Goal: Task Accomplishment & Management: Use online tool/utility

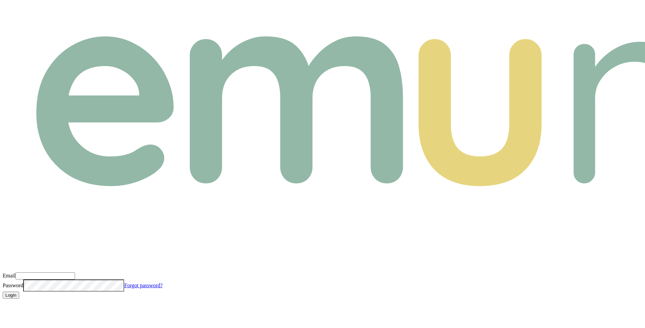
click at [75, 272] on input "Email" at bounding box center [45, 275] width 60 height 7
click at [3, 304] on com-1password-button at bounding box center [3, 304] width 0 height 0
type input "m@emumoney.com.au"
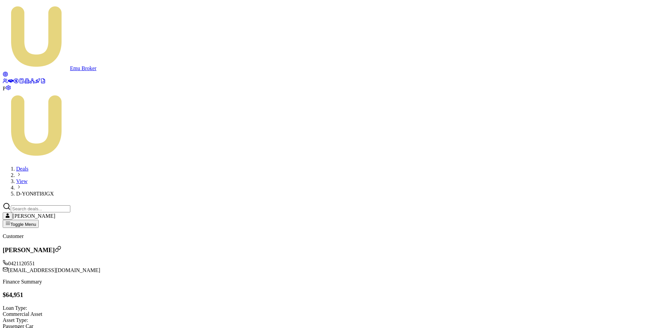
click at [113, 144] on html "Emu Broker P Deals View D-YON8TI8JGX Matt Leeburn Toggle Menu Customer Rajkaran…" at bounding box center [322, 240] width 645 height 480
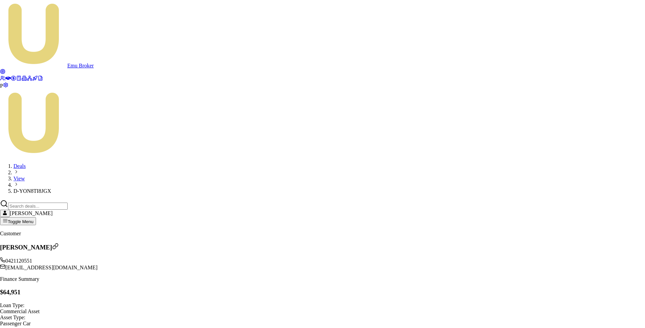
scroll to position [471, 0]
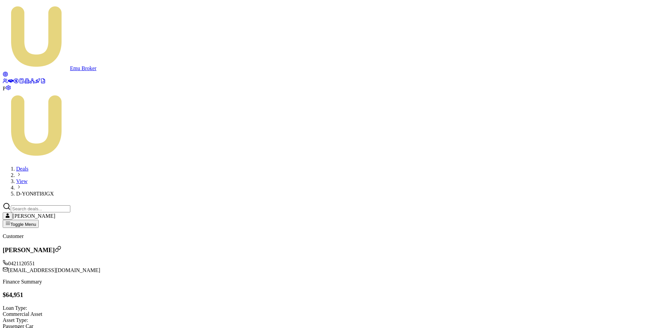
click at [107, 138] on html "Emu Broker P Deals View D-YON8TI8JGX Matt Leeburn Toggle Menu Customer Rajkaran…" at bounding box center [322, 240] width 645 height 480
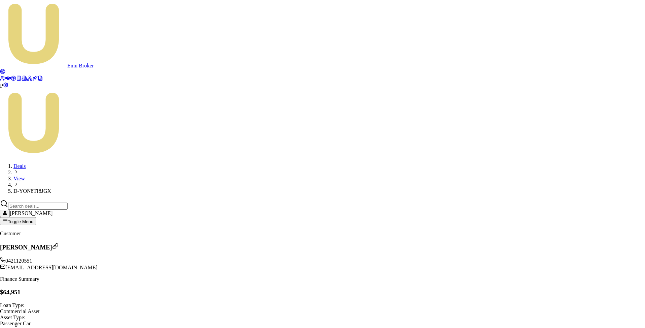
scroll to position [429, 0]
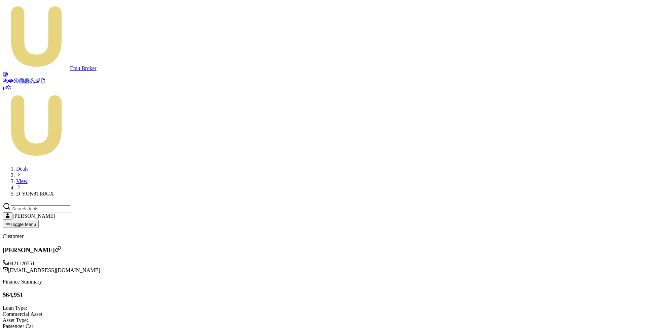
click at [10, 78] on icon at bounding box center [10, 80] width 5 height 5
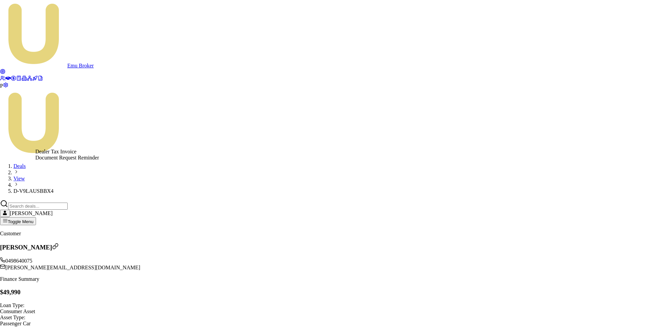
click at [100, 141] on html "Emu Broker P Deals View D-V9LAUSBBX4 [PERSON_NAME] Toggle Menu Customer [PERSON…" at bounding box center [322, 247] width 645 height 495
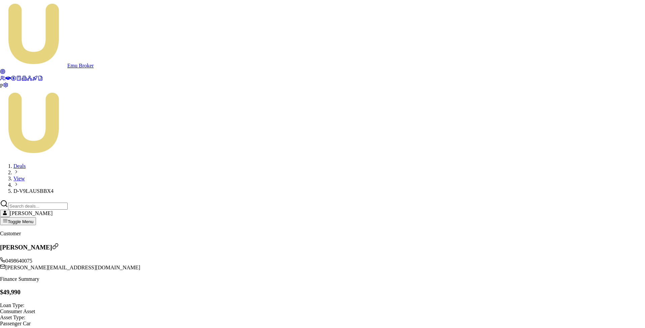
scroll to position [427, 0]
